Goal: Navigation & Orientation: Find specific page/section

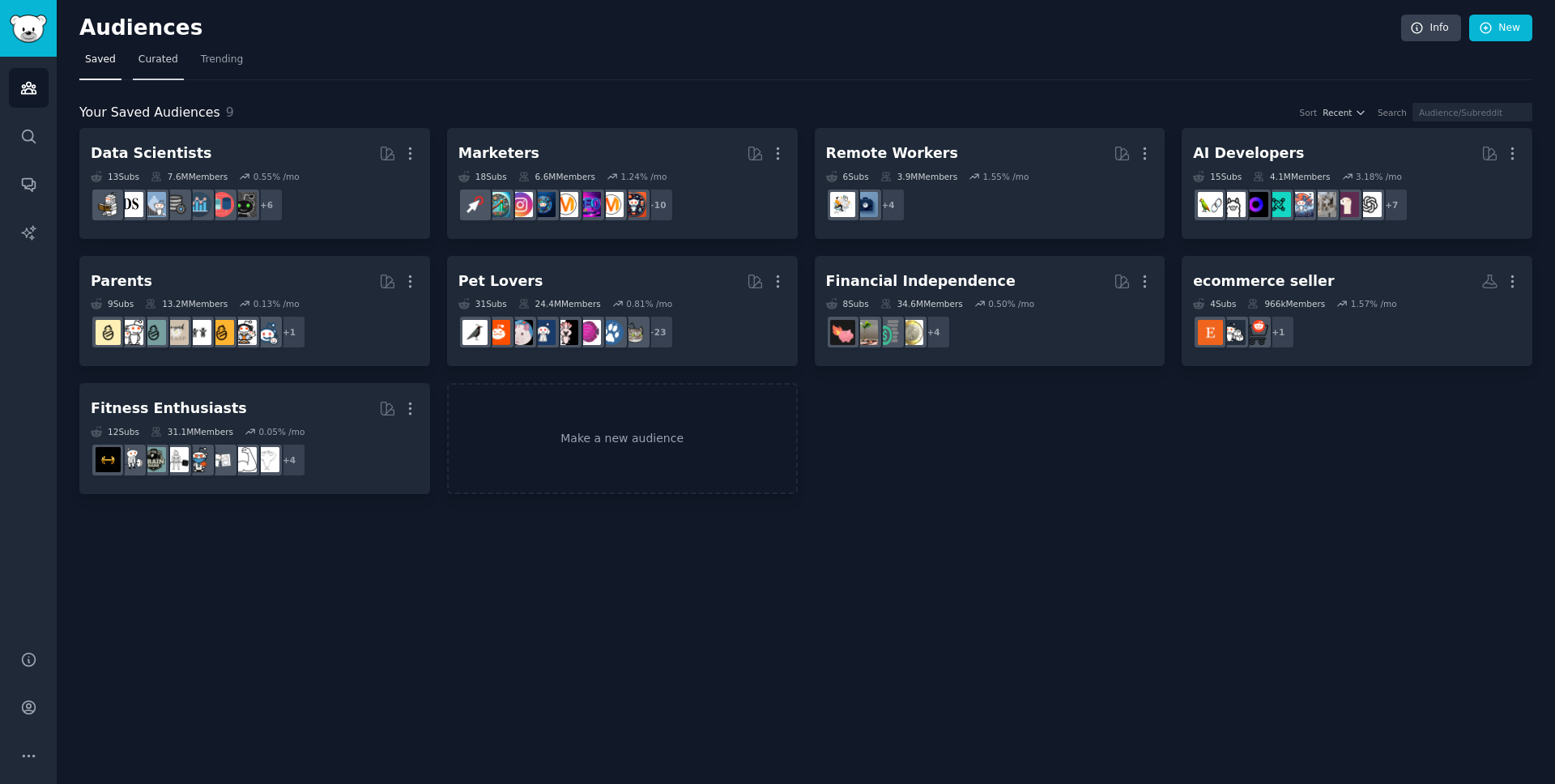
click at [167, 53] on span "Curated" at bounding box center [158, 60] width 40 height 15
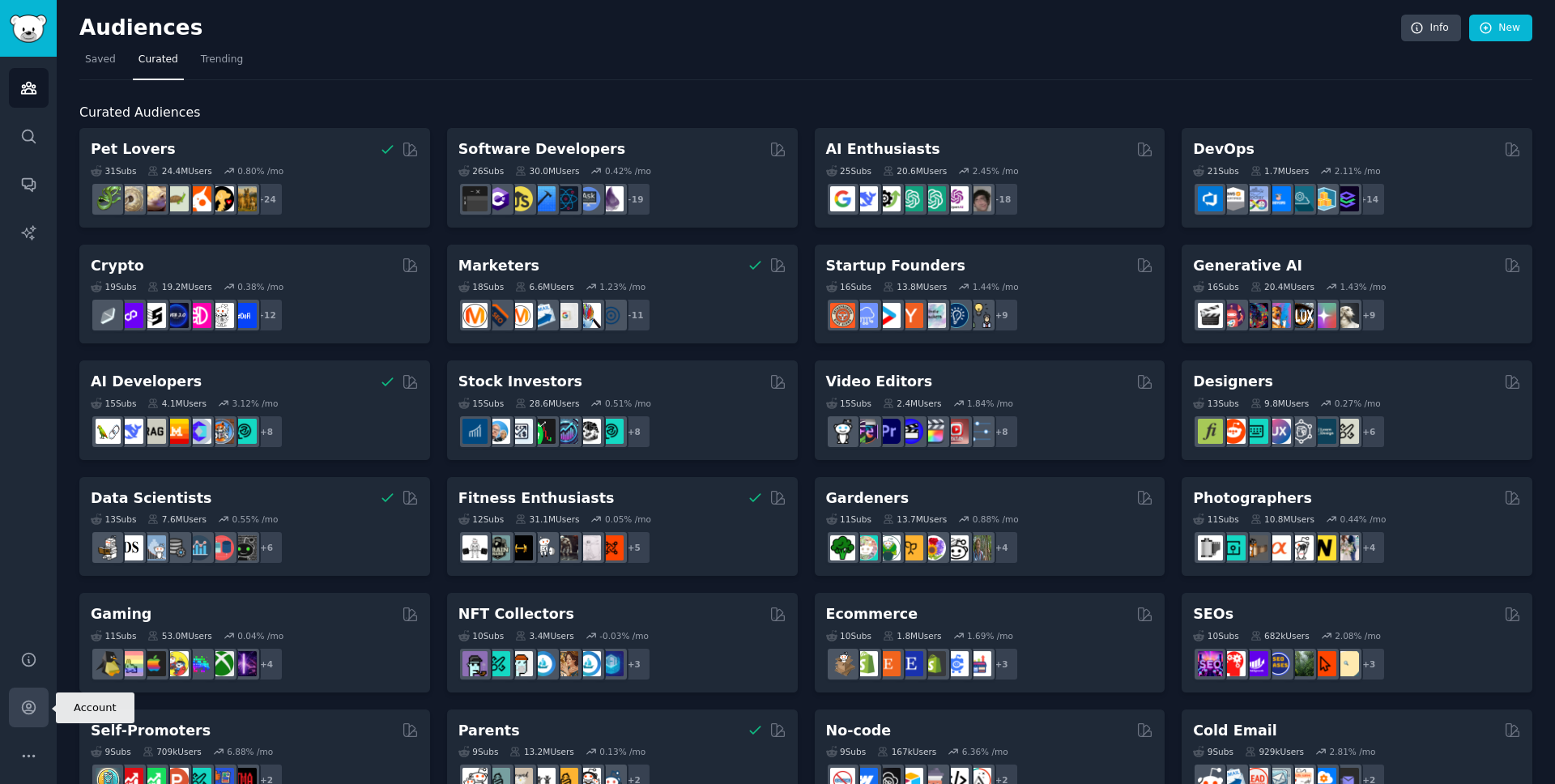
click at [27, 719] on link "Account" at bounding box center [29, 707] width 40 height 40
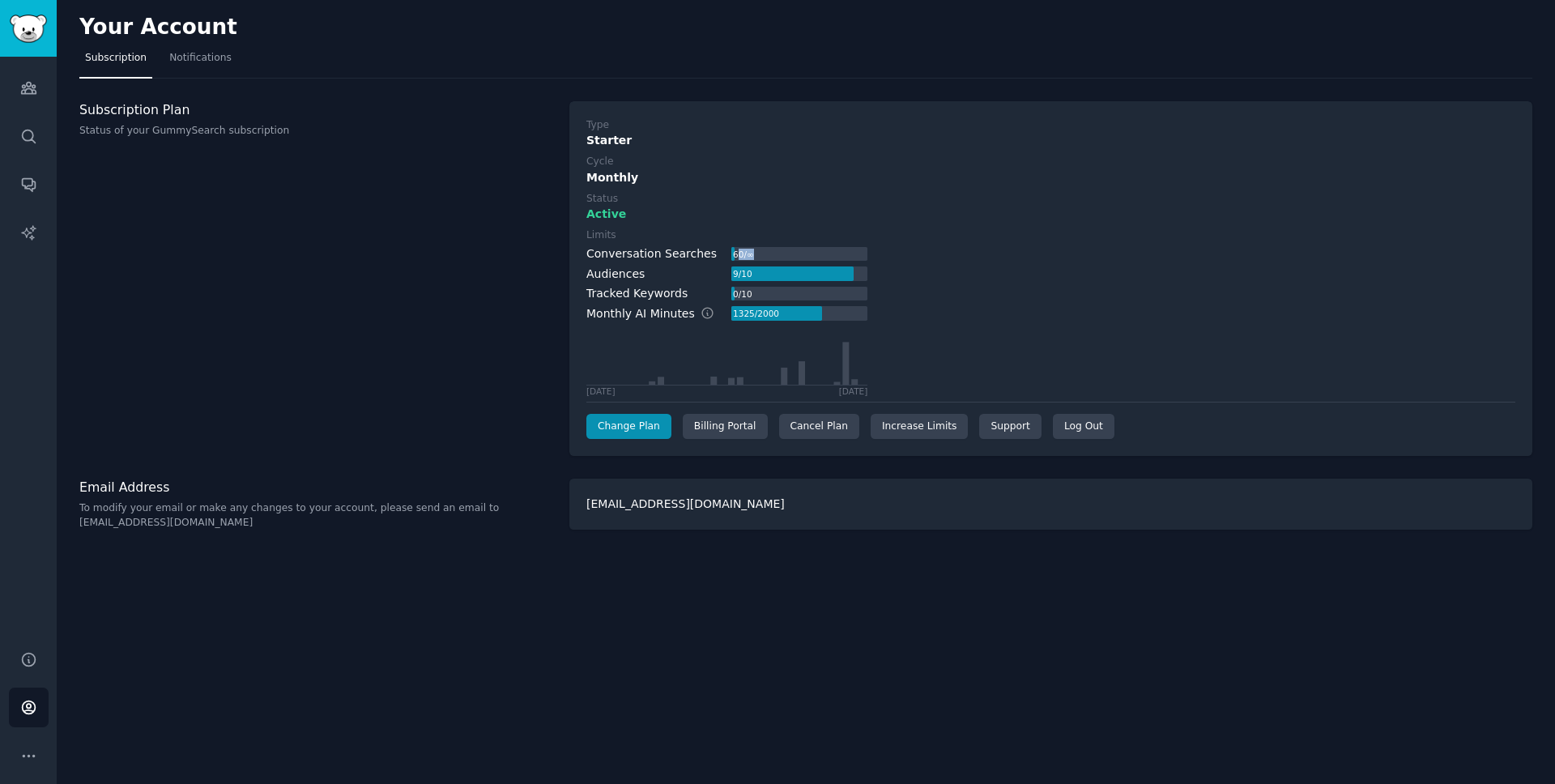
drag, startPoint x: 728, startPoint y: 250, endPoint x: 837, endPoint y: 251, distance: 109.0
click at [837, 251] on div "60 / ∞" at bounding box center [799, 254] width 136 height 15
click at [33, 125] on link "Search" at bounding box center [29, 136] width 40 height 40
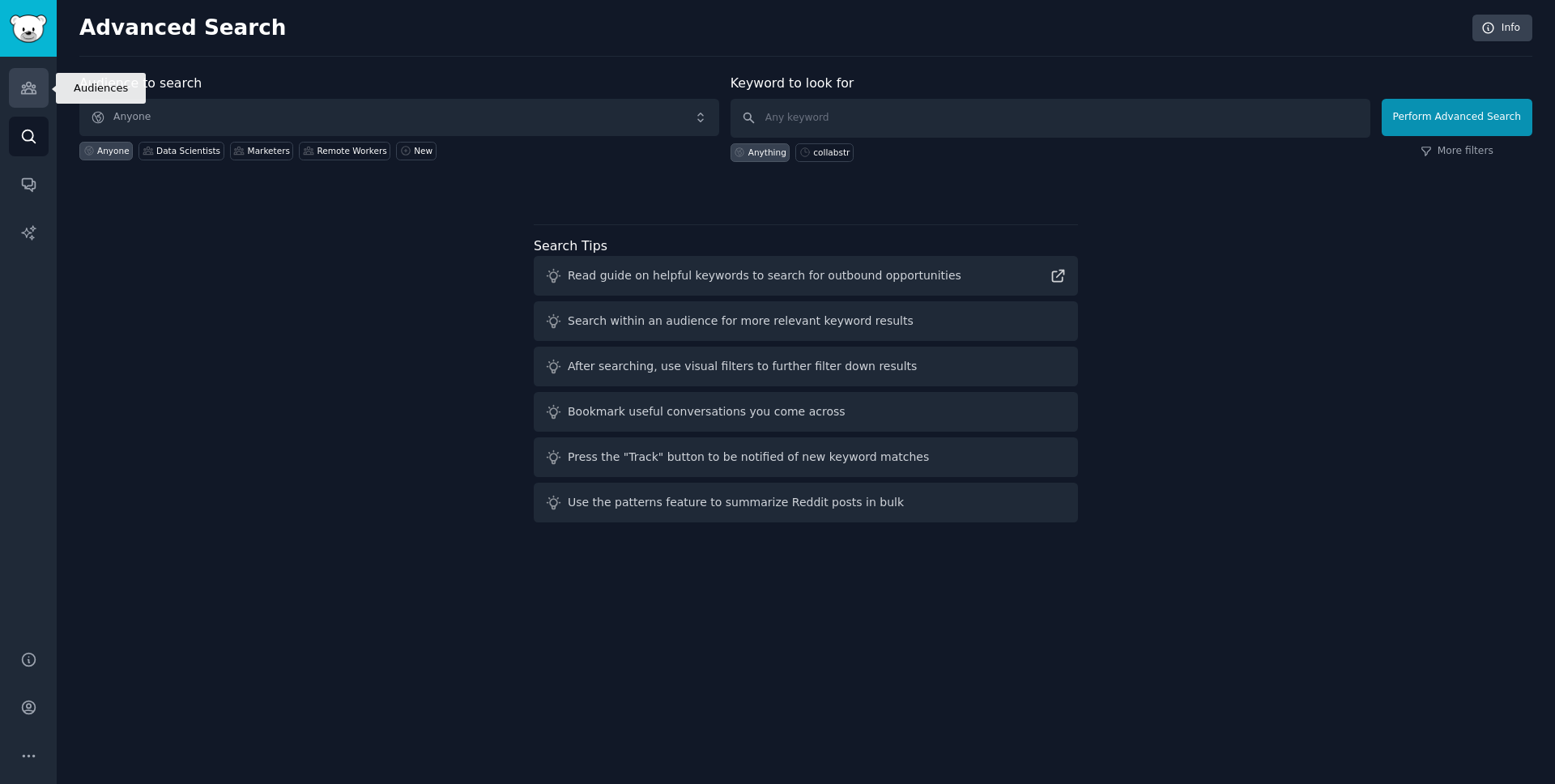
click at [20, 89] on icon "Sidebar" at bounding box center [28, 88] width 17 height 17
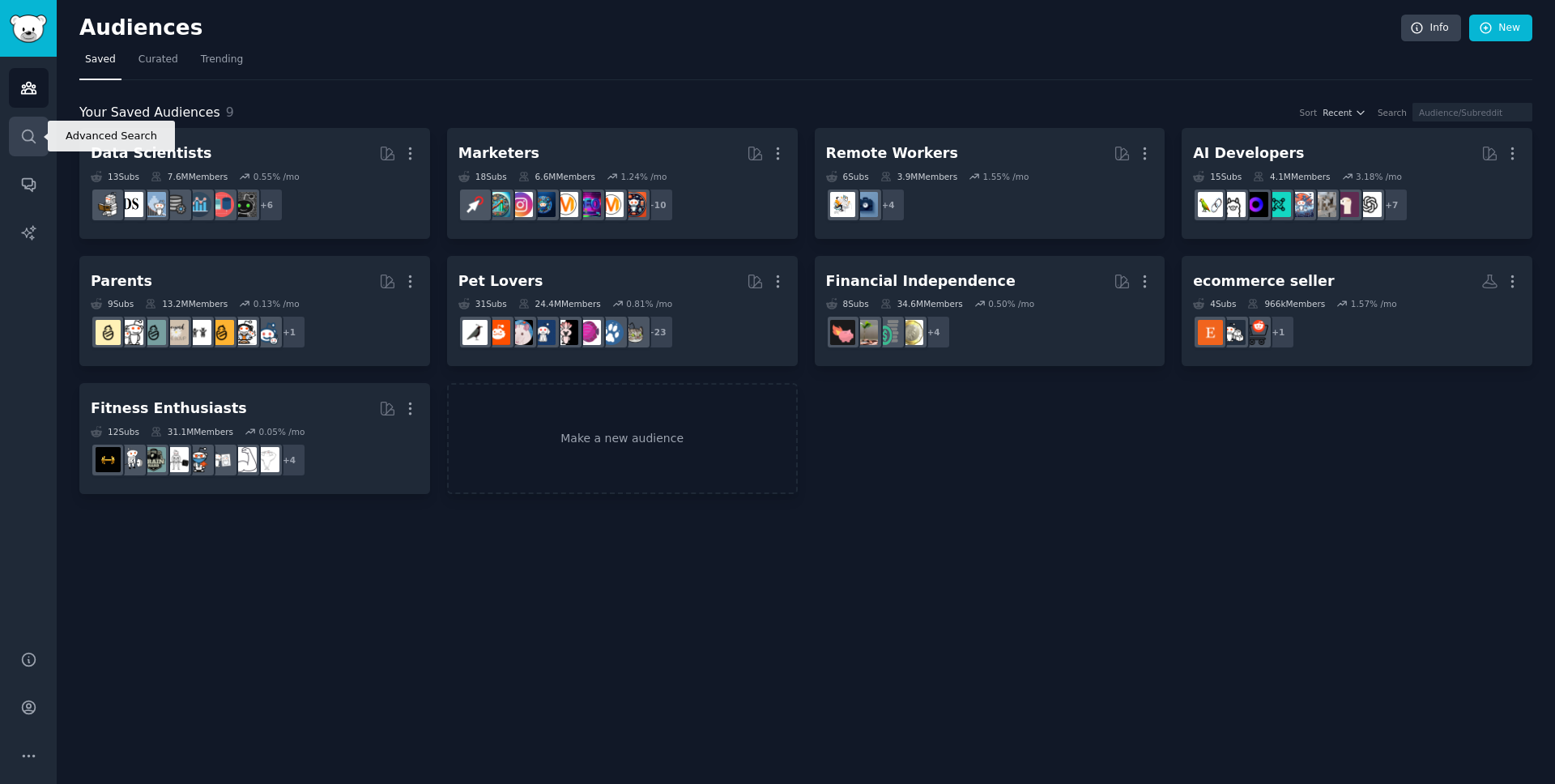
click at [25, 123] on link "Search" at bounding box center [29, 136] width 40 height 40
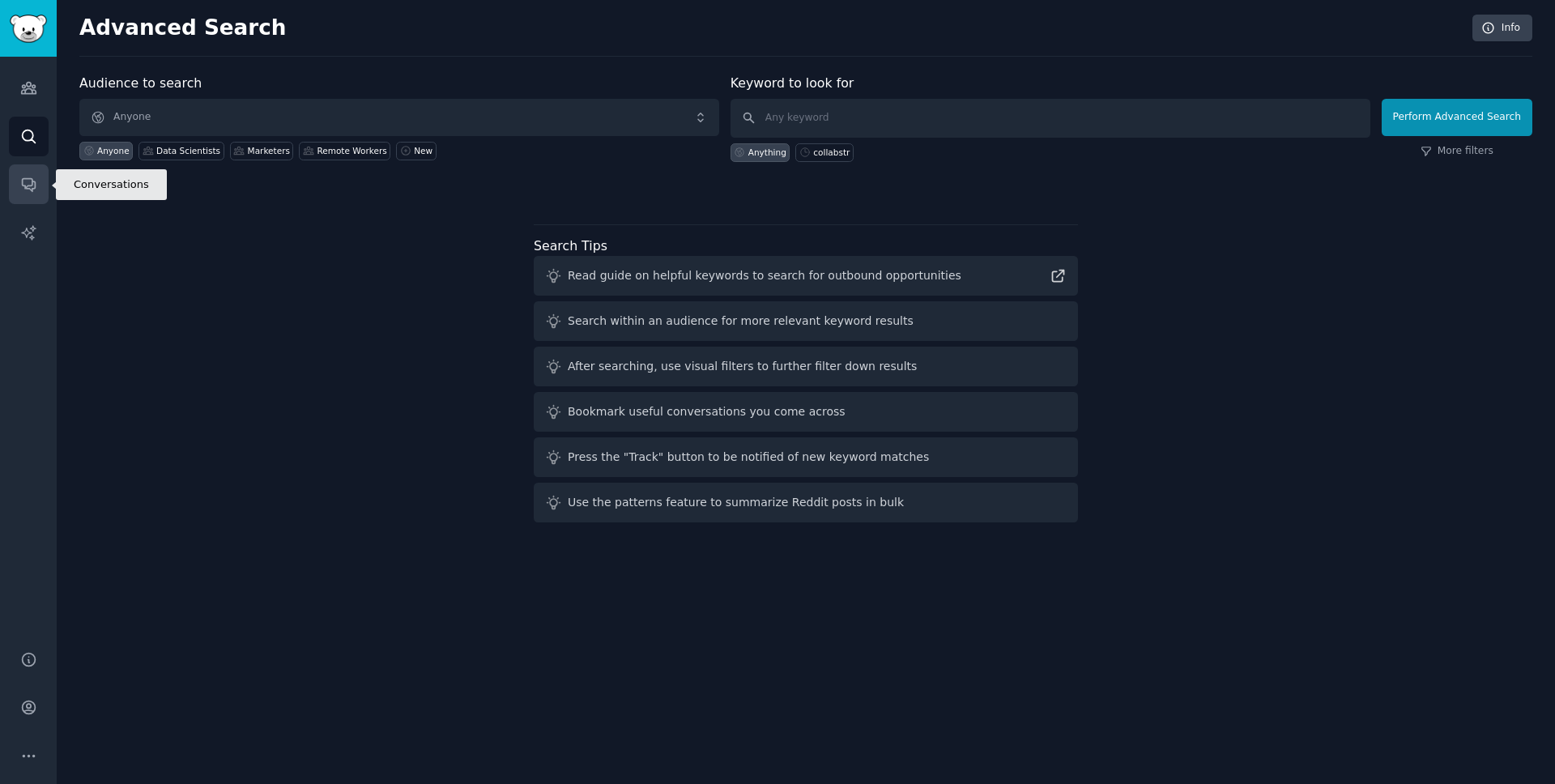
click at [28, 182] on icon "Sidebar" at bounding box center [28, 184] width 17 height 17
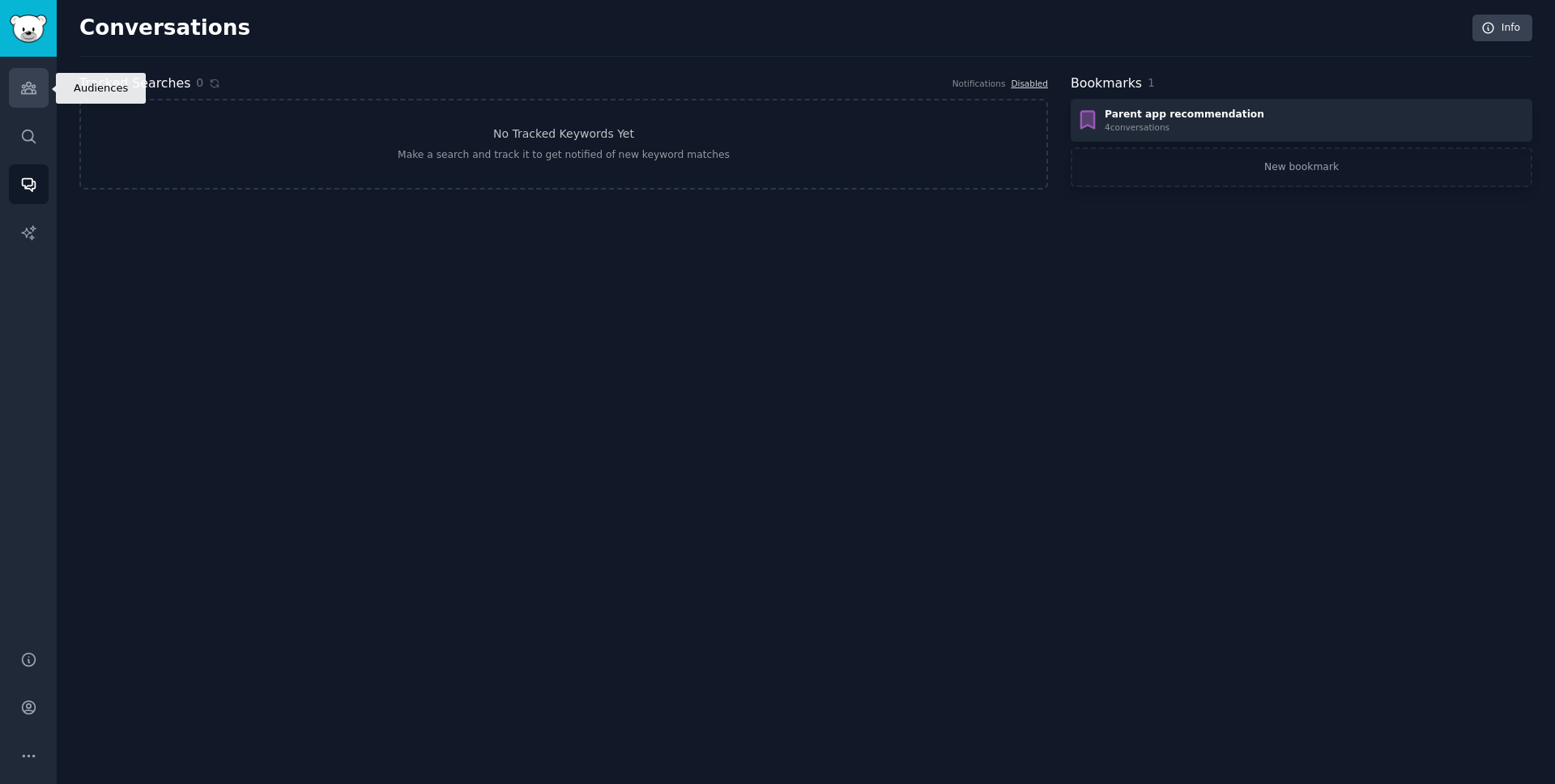
click at [22, 94] on icon "Sidebar" at bounding box center [28, 88] width 17 height 17
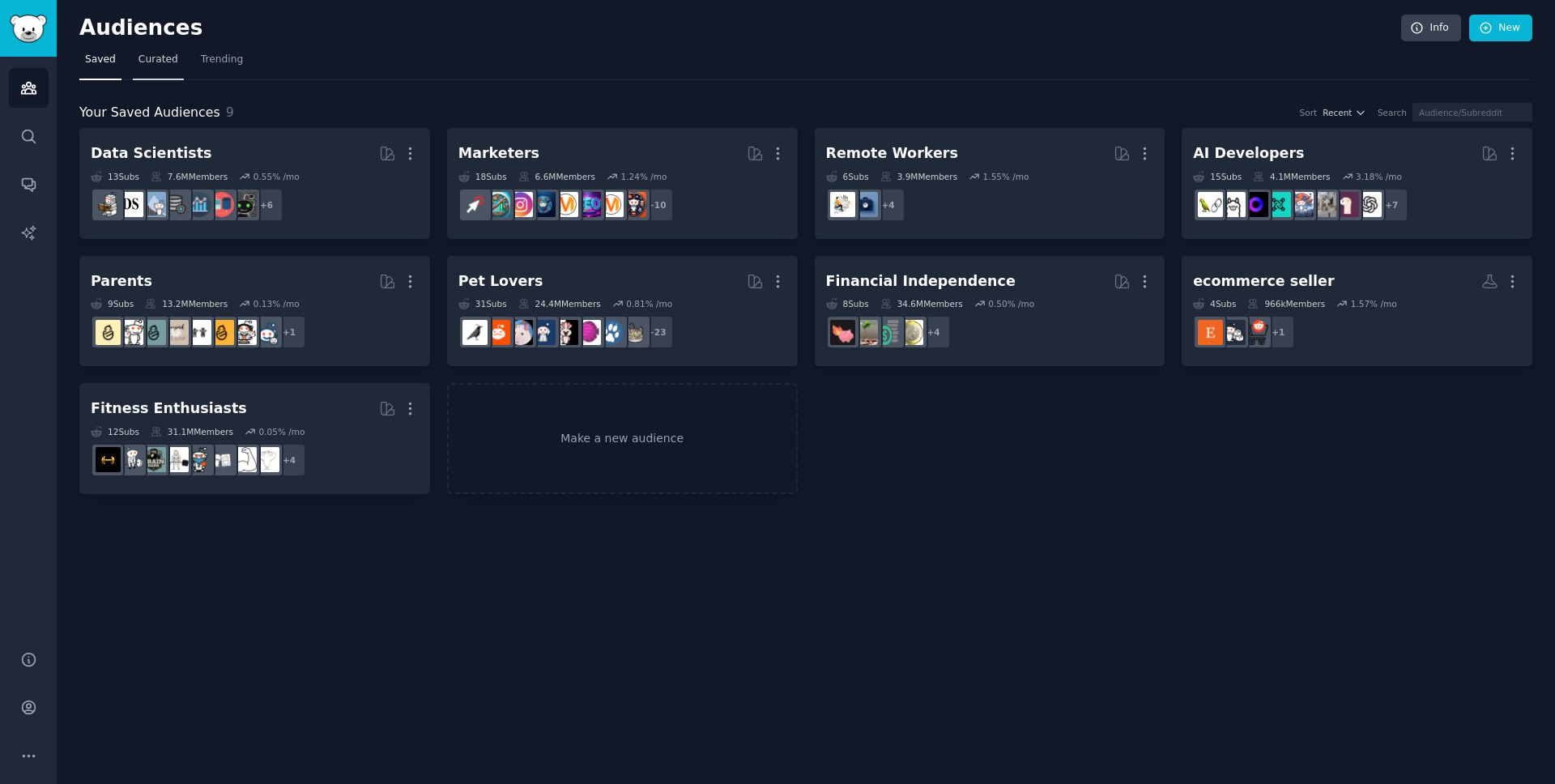
click at [162, 64] on span "Curated" at bounding box center [158, 60] width 40 height 15
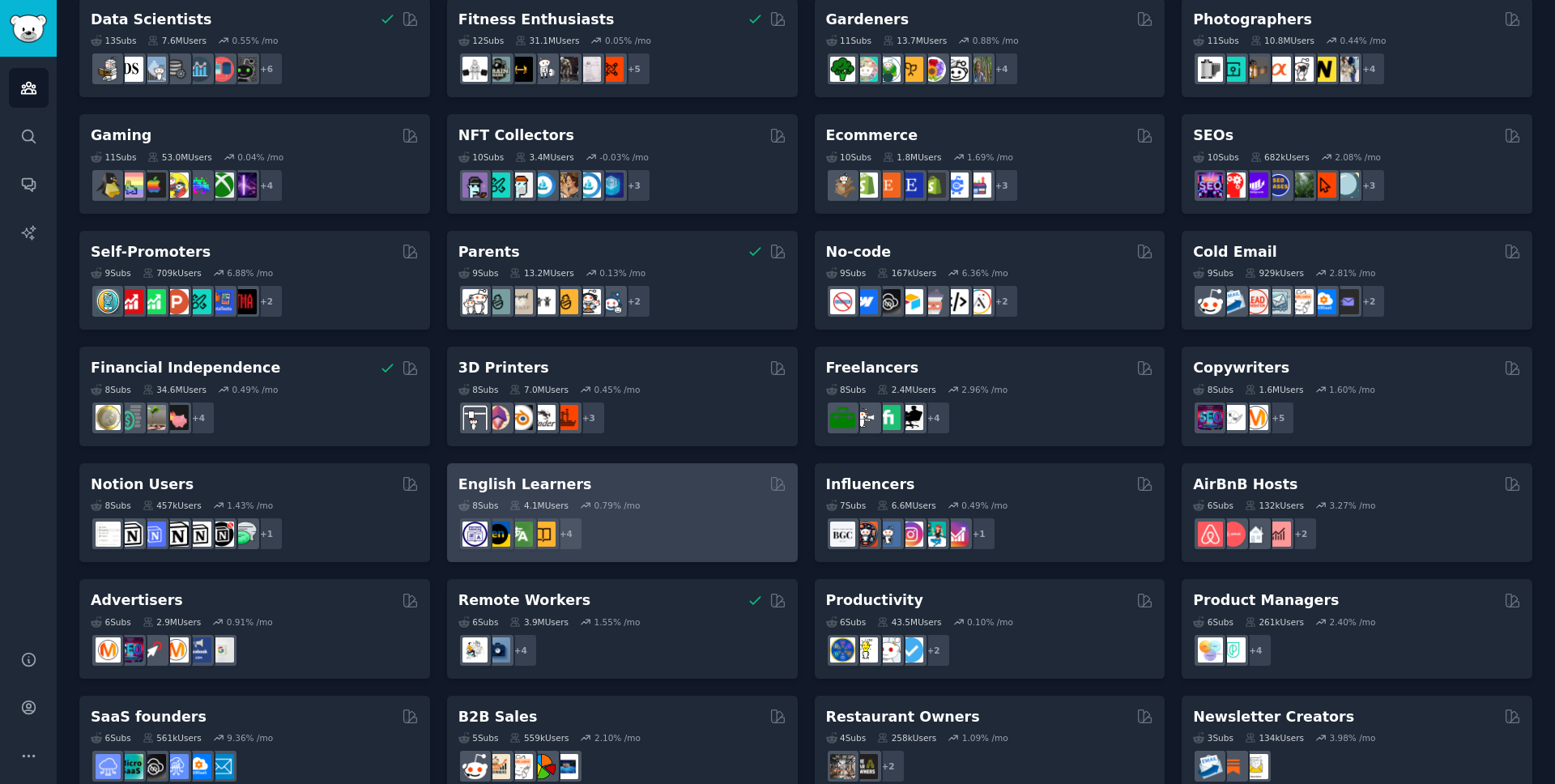
scroll to position [511, 0]
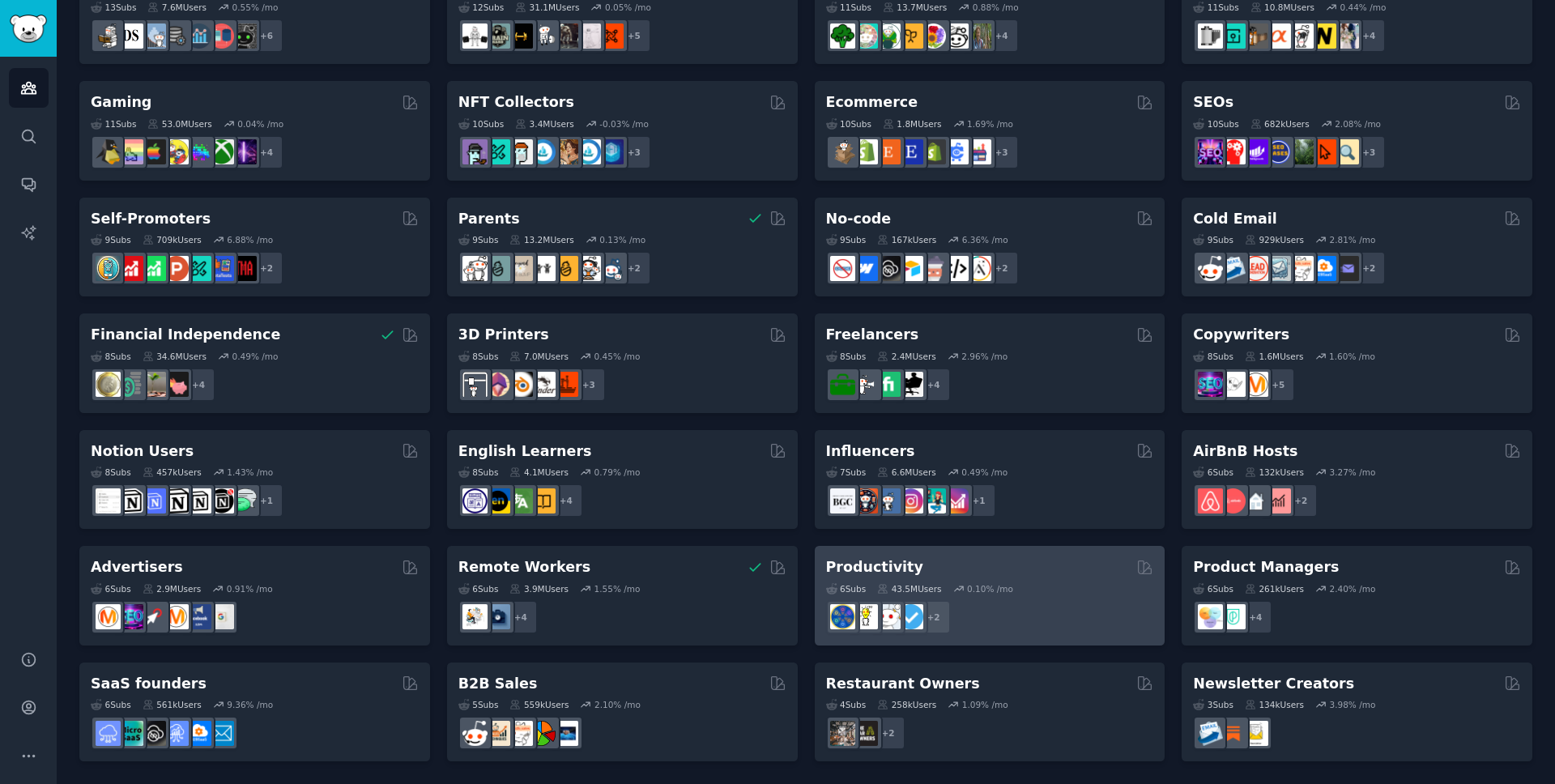
click at [1106, 579] on div "6 Sub s 43.5M Users 0.10 % /mo + 2" at bounding box center [991, 605] width 329 height 57
